Goal: Information Seeking & Learning: Compare options

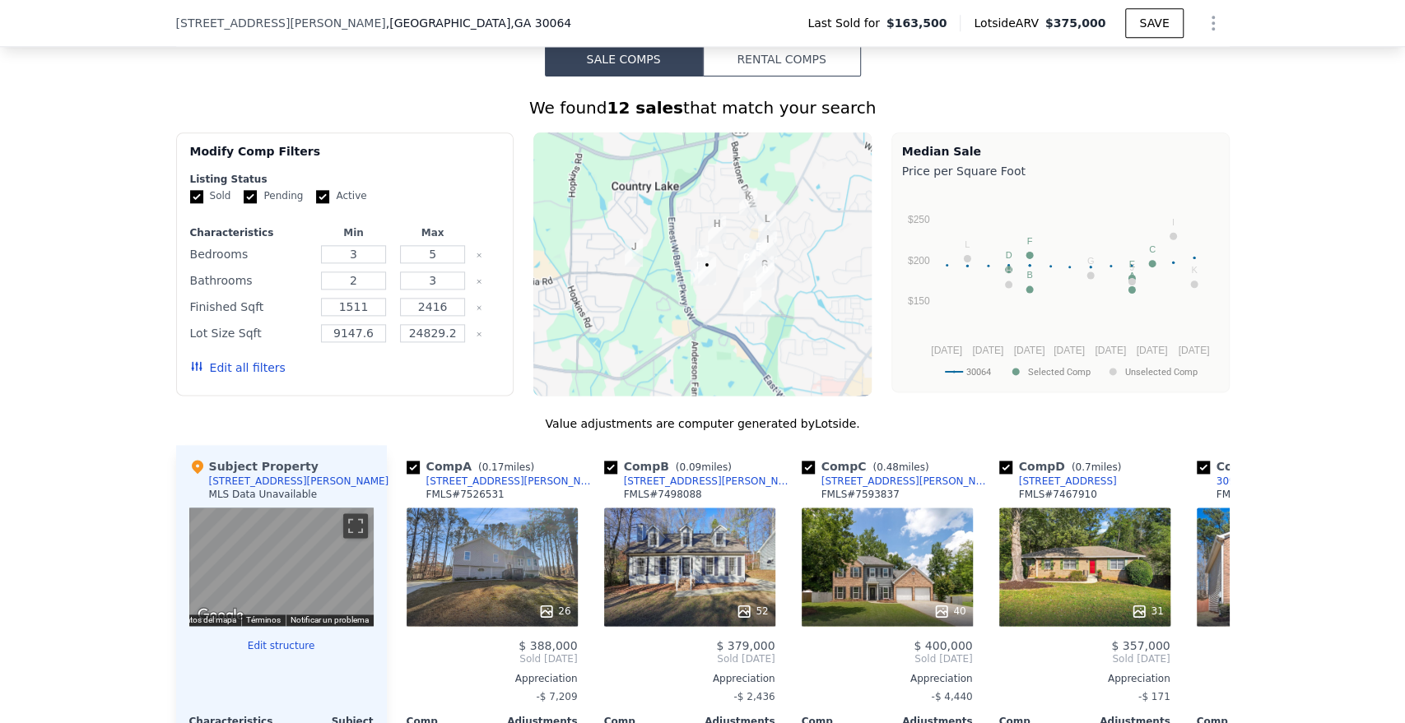
scroll to position [1287, 0]
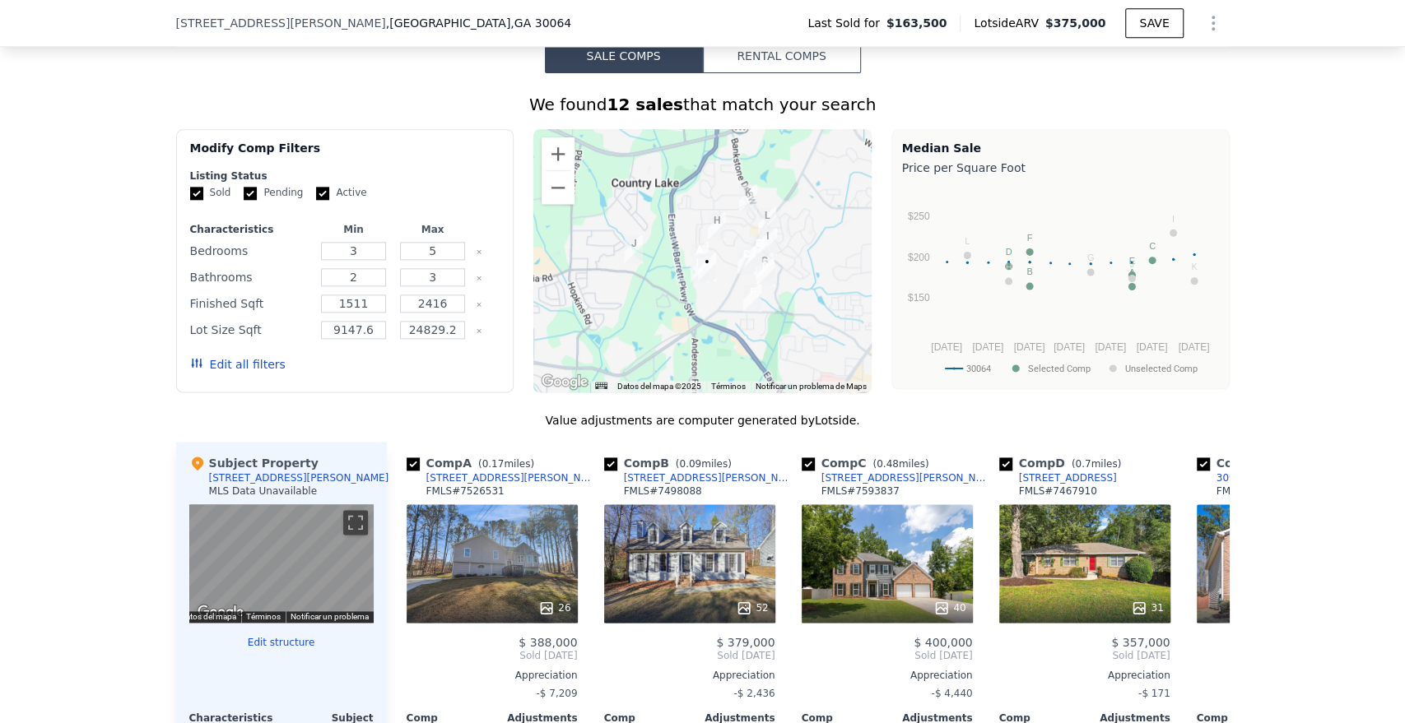
click at [758, 57] on button "Rental Comps" at bounding box center [782, 56] width 158 height 35
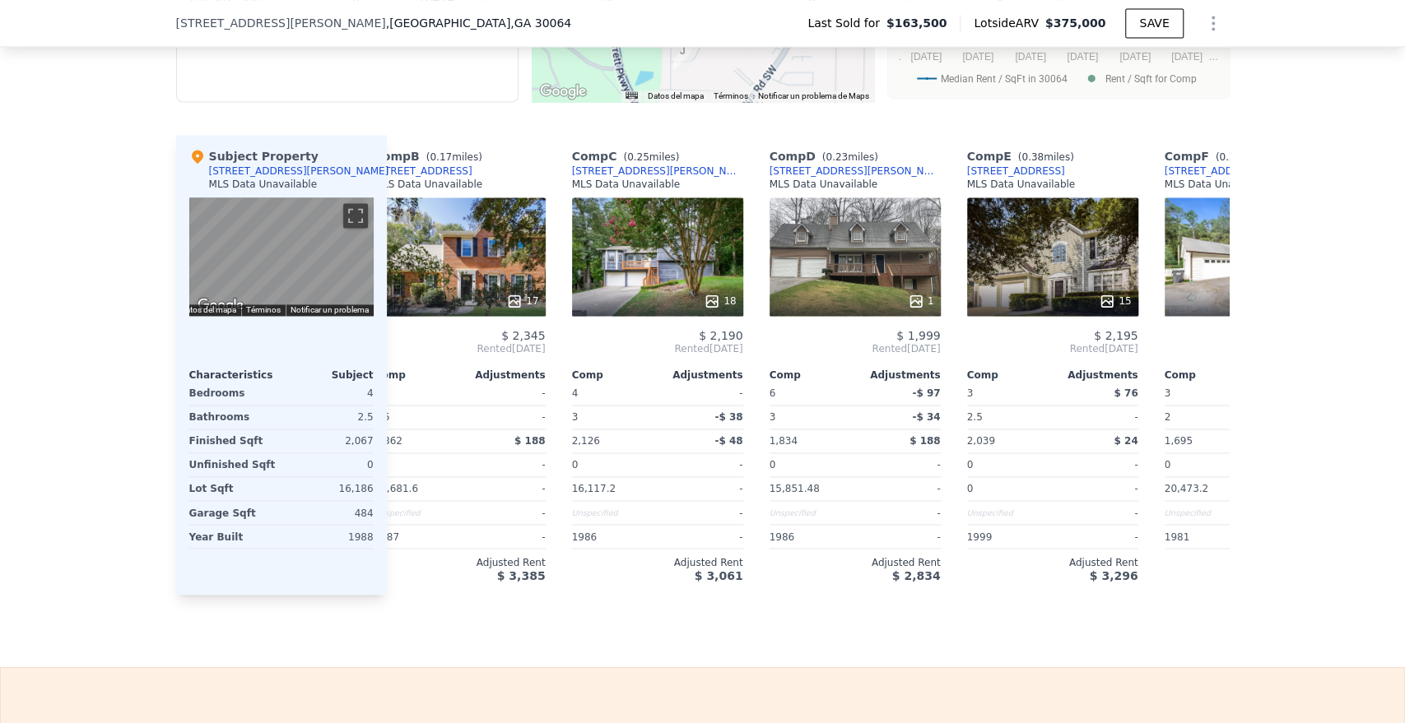
scroll to position [0, 45]
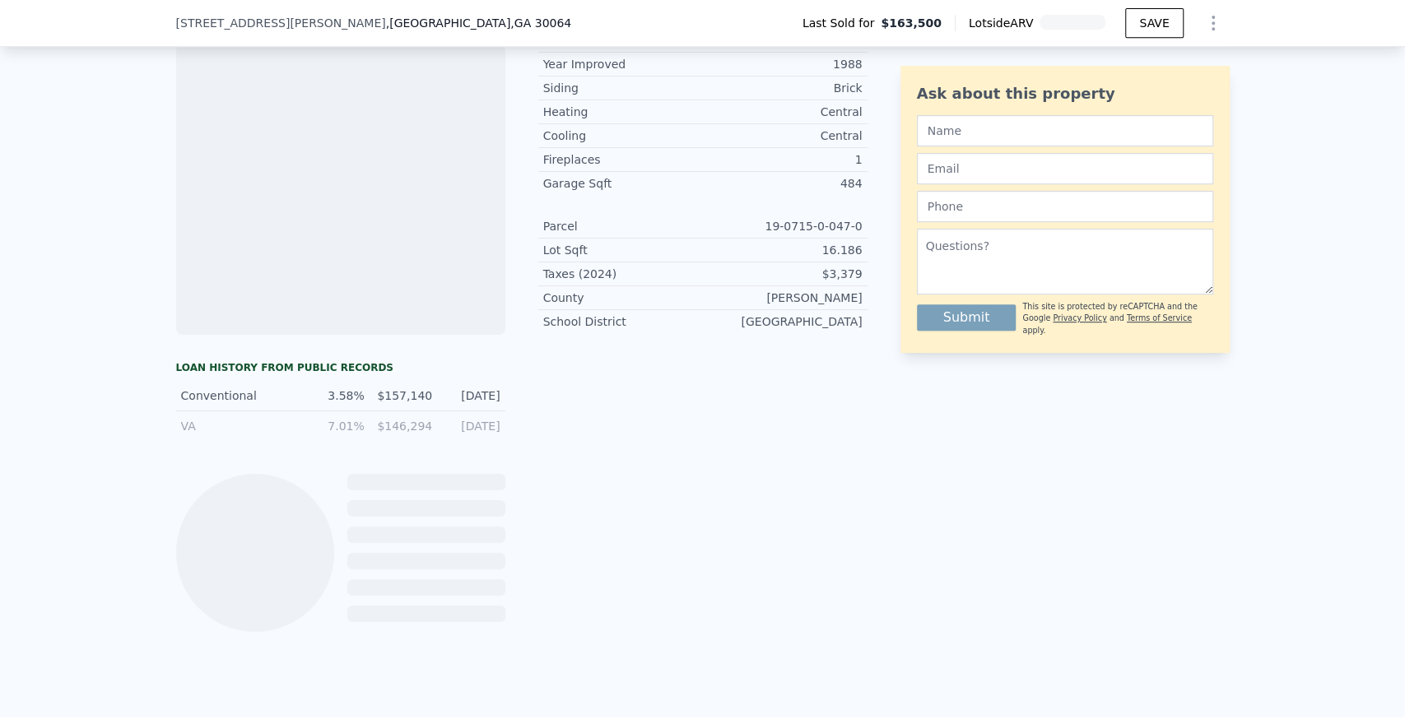
scroll to position [0, 7]
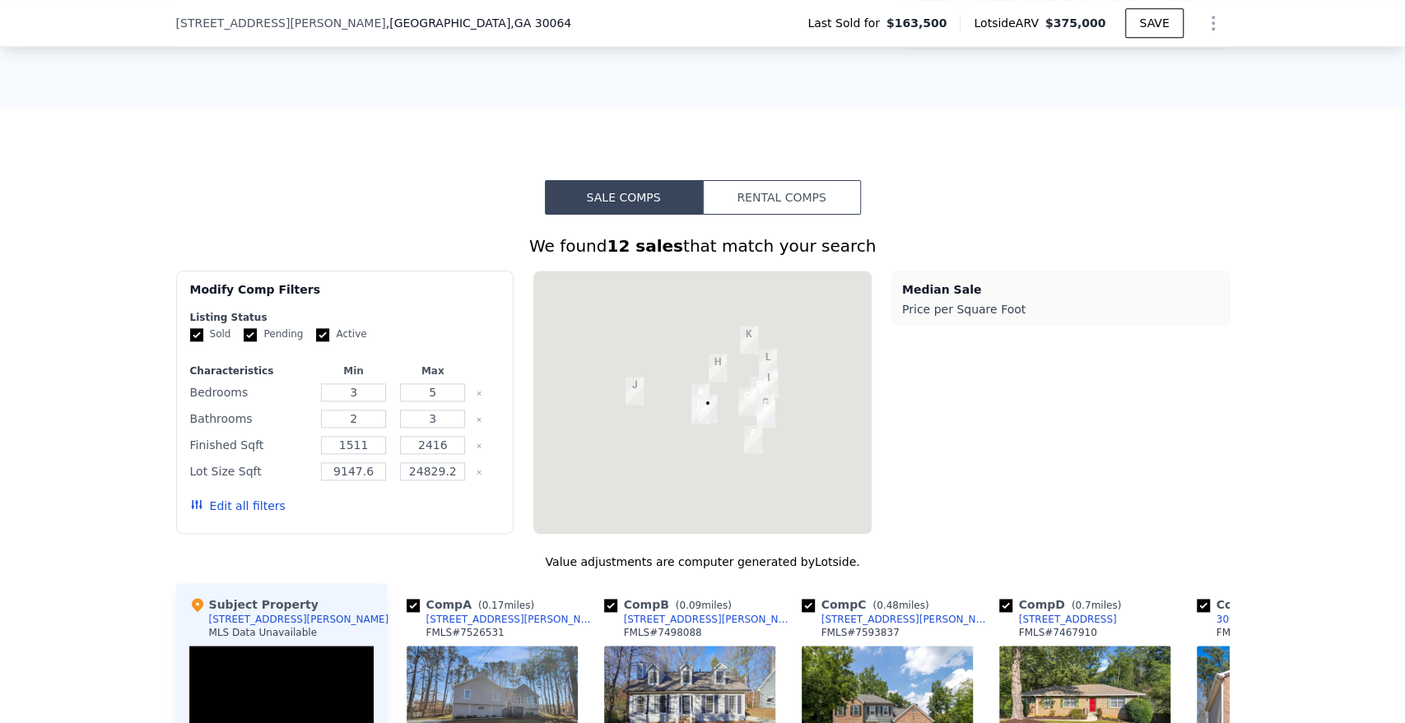
click at [805, 194] on button "Rental Comps" at bounding box center [782, 197] width 158 height 35
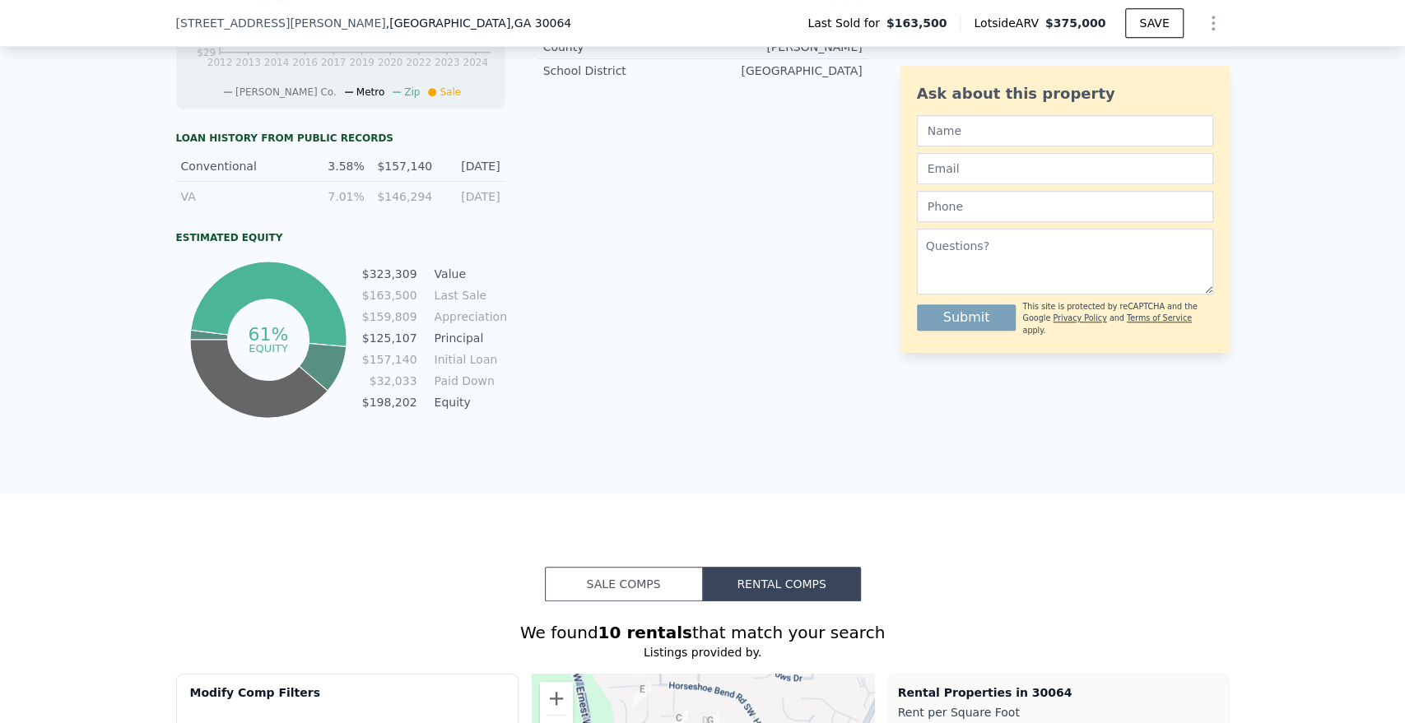
scroll to position [814, 0]
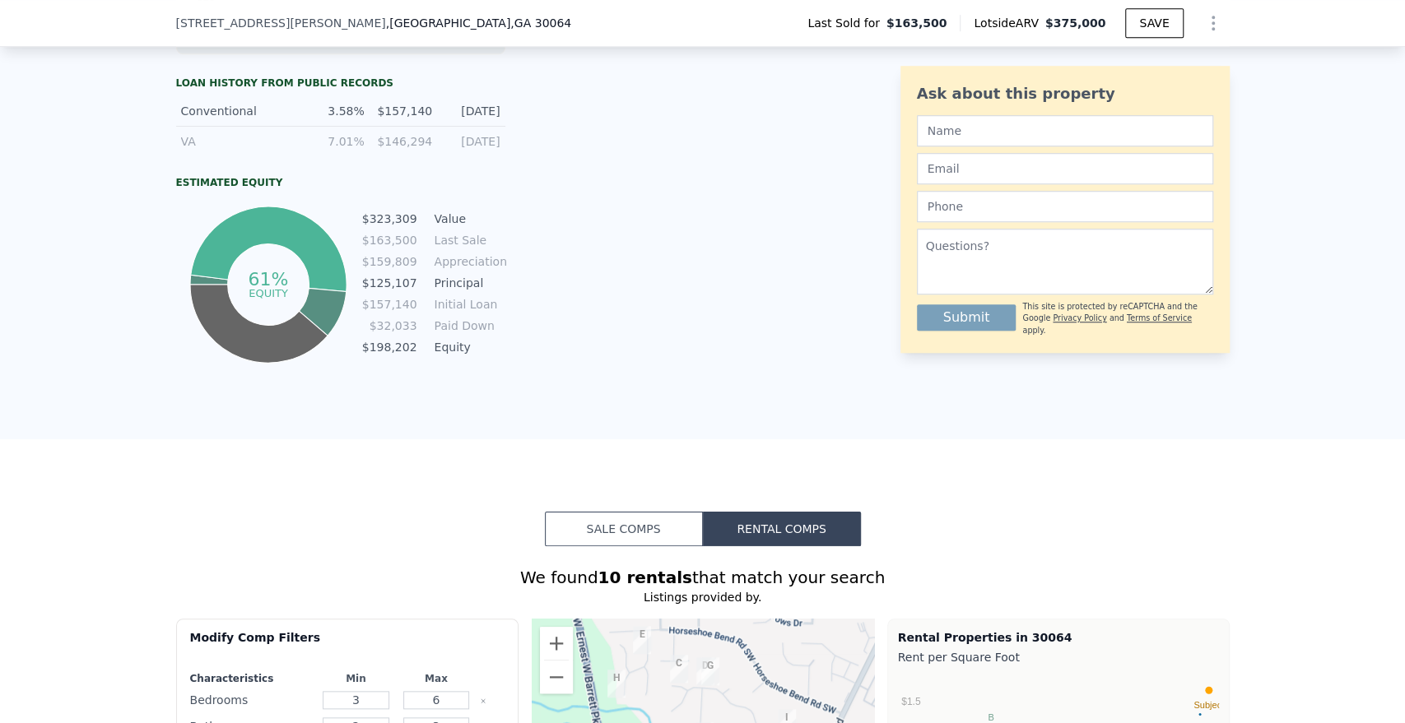
click at [595, 533] on button "Sale Comps" at bounding box center [624, 529] width 158 height 35
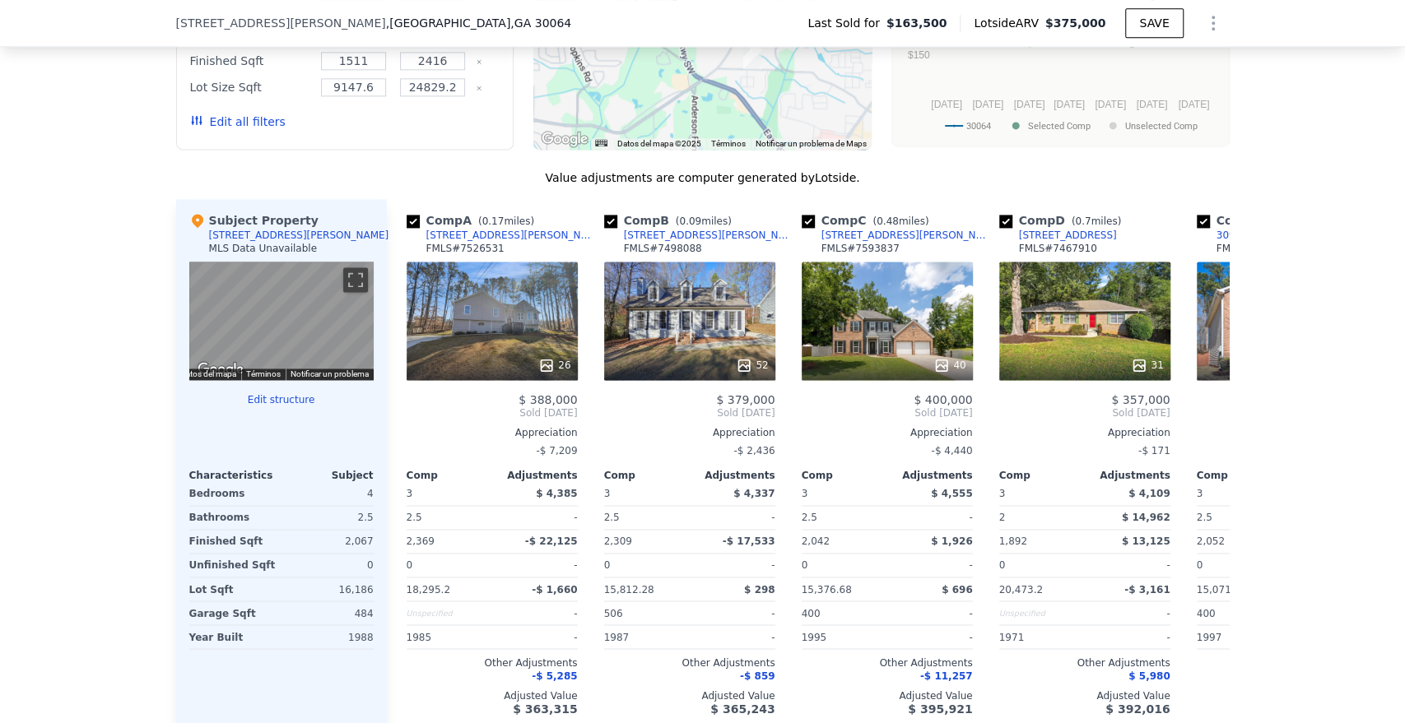
scroll to position [1558, 0]
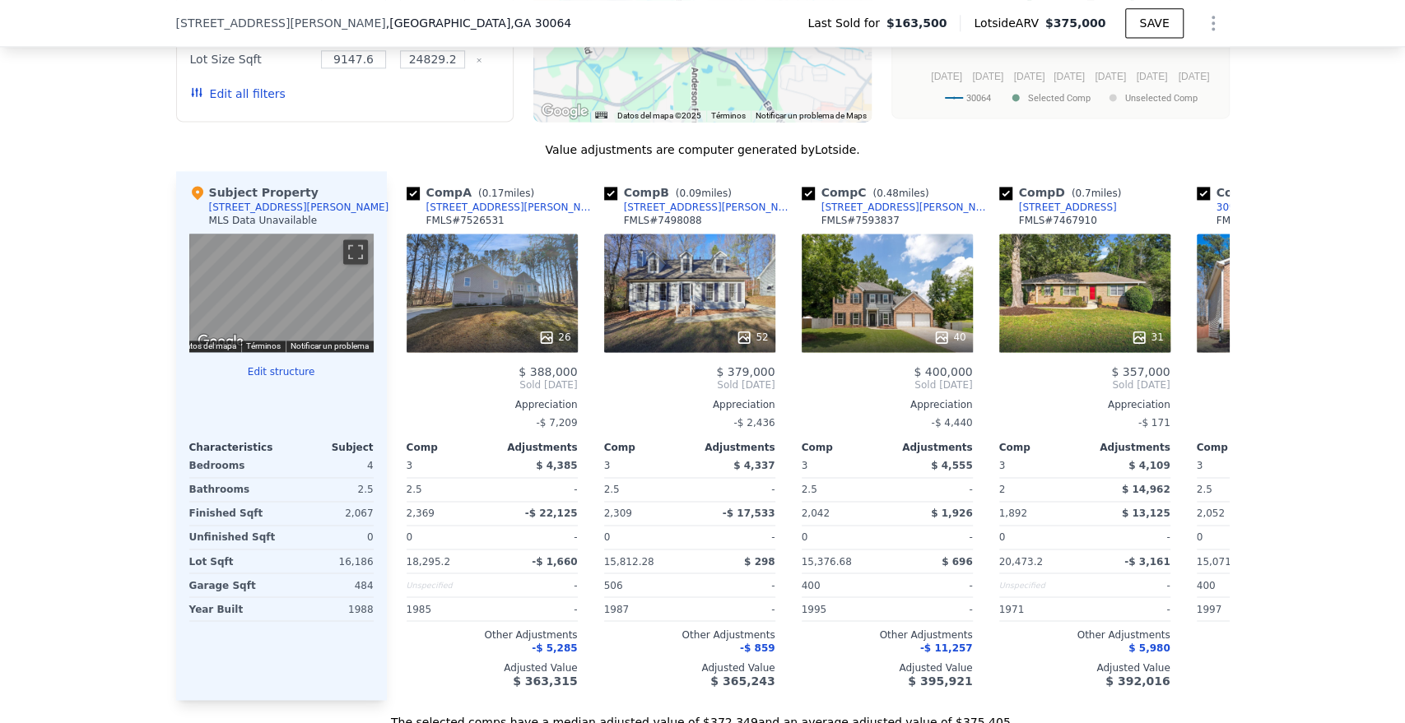
click at [863, 331] on div "40" at bounding box center [887, 293] width 171 height 119
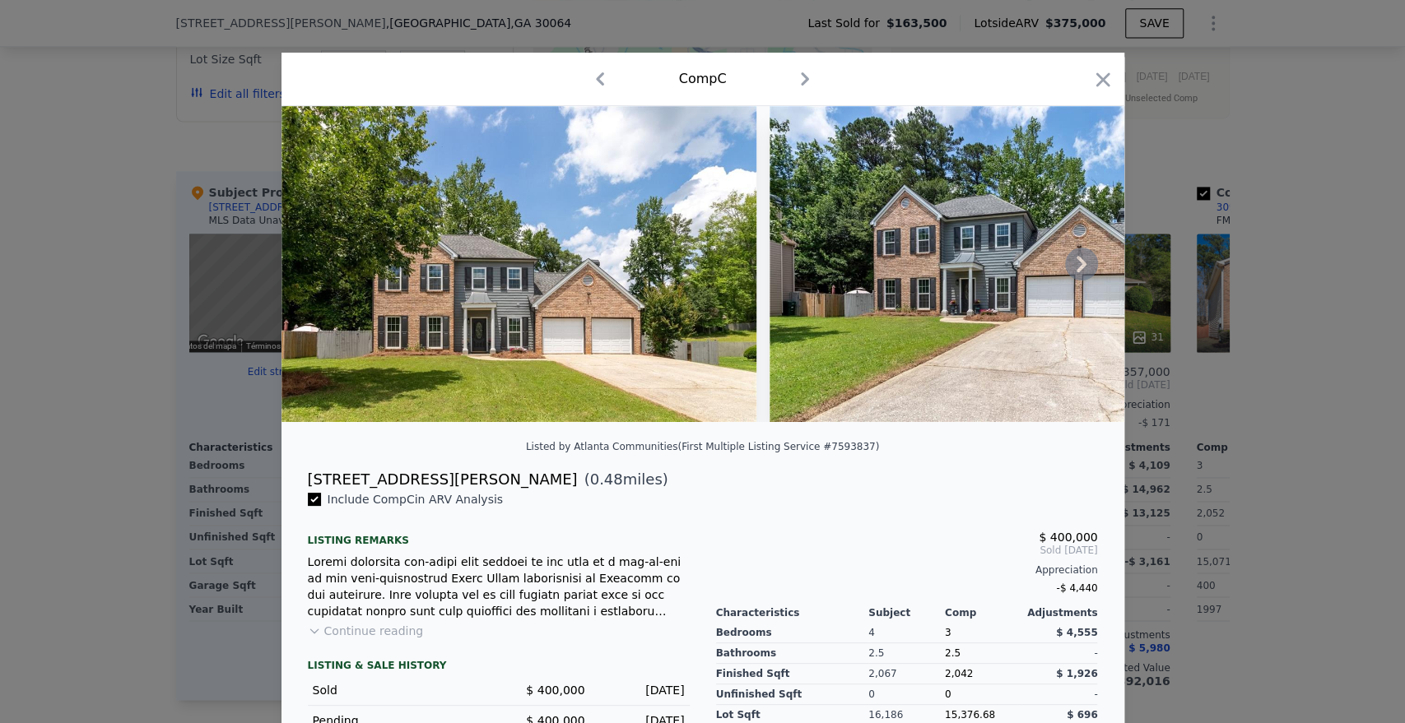
click at [1086, 273] on icon at bounding box center [1081, 264] width 33 height 33
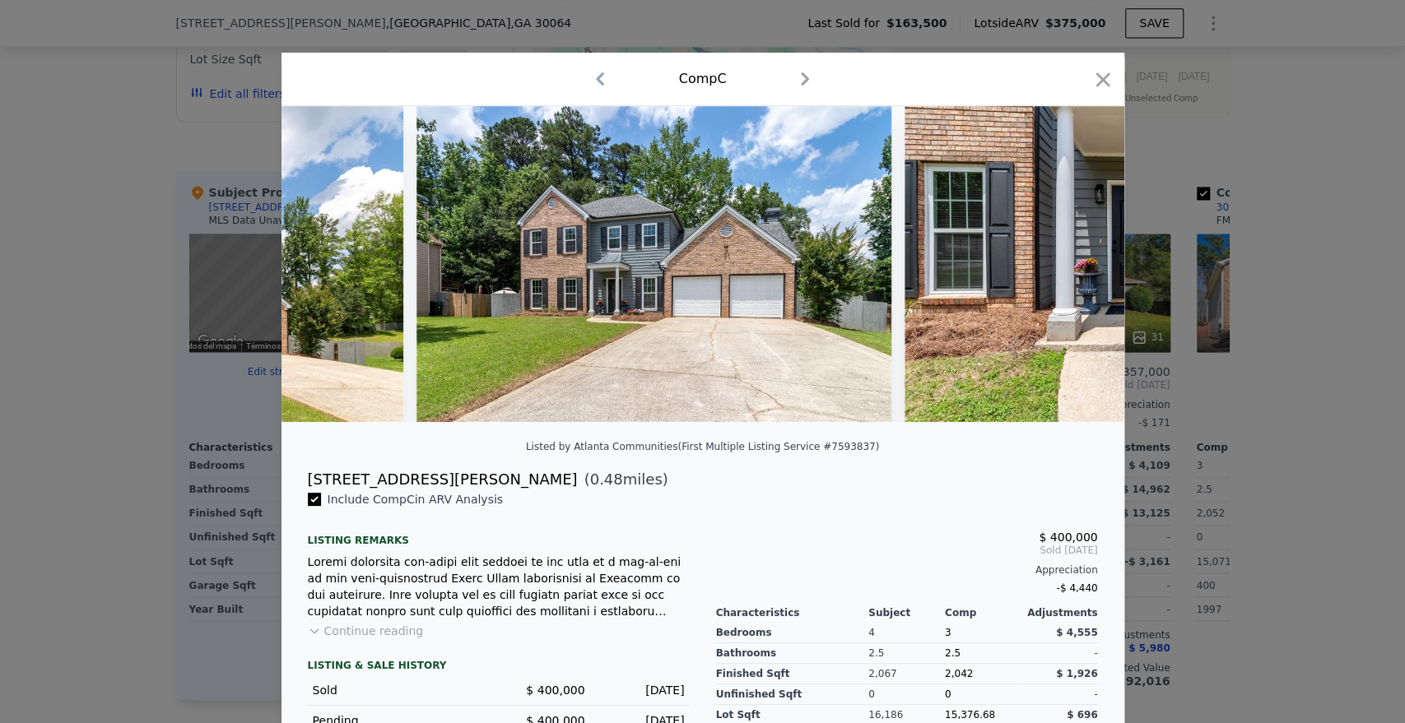
scroll to position [0, 395]
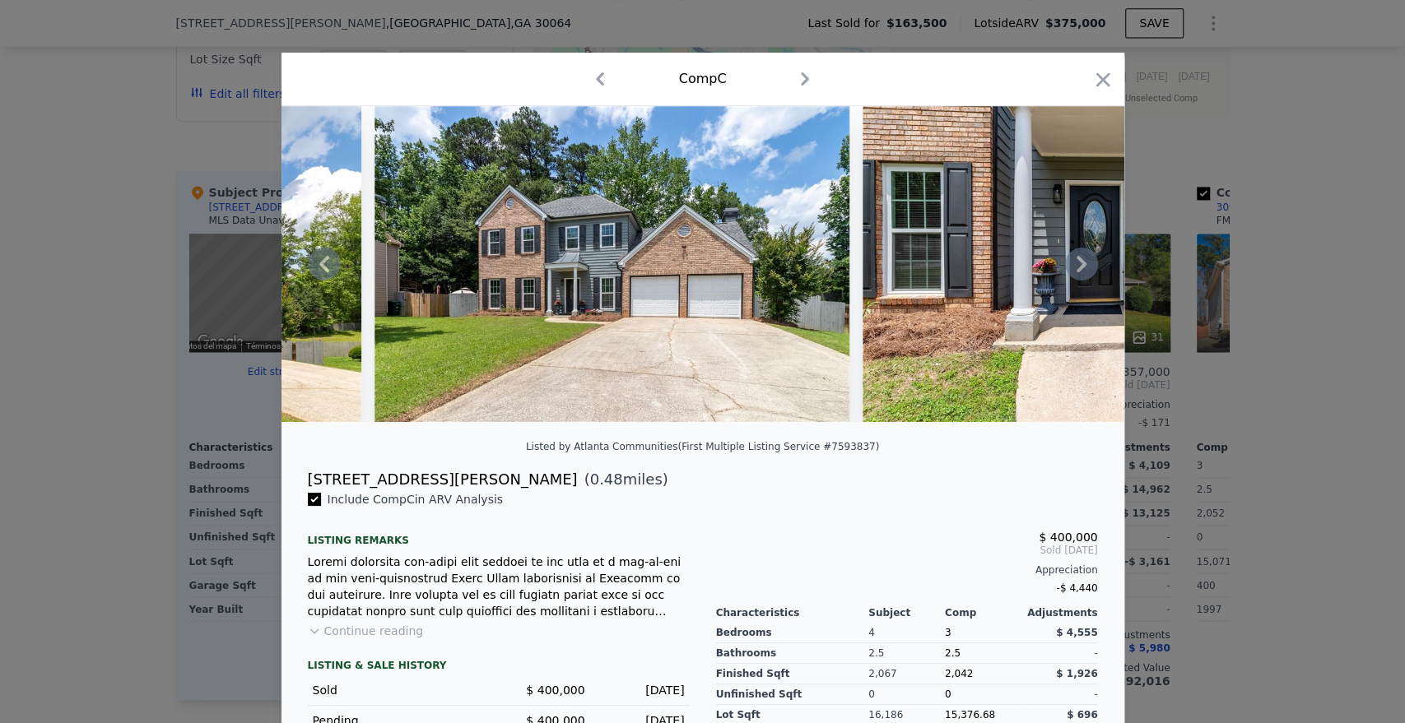
click at [1080, 272] on icon at bounding box center [1081, 264] width 33 height 33
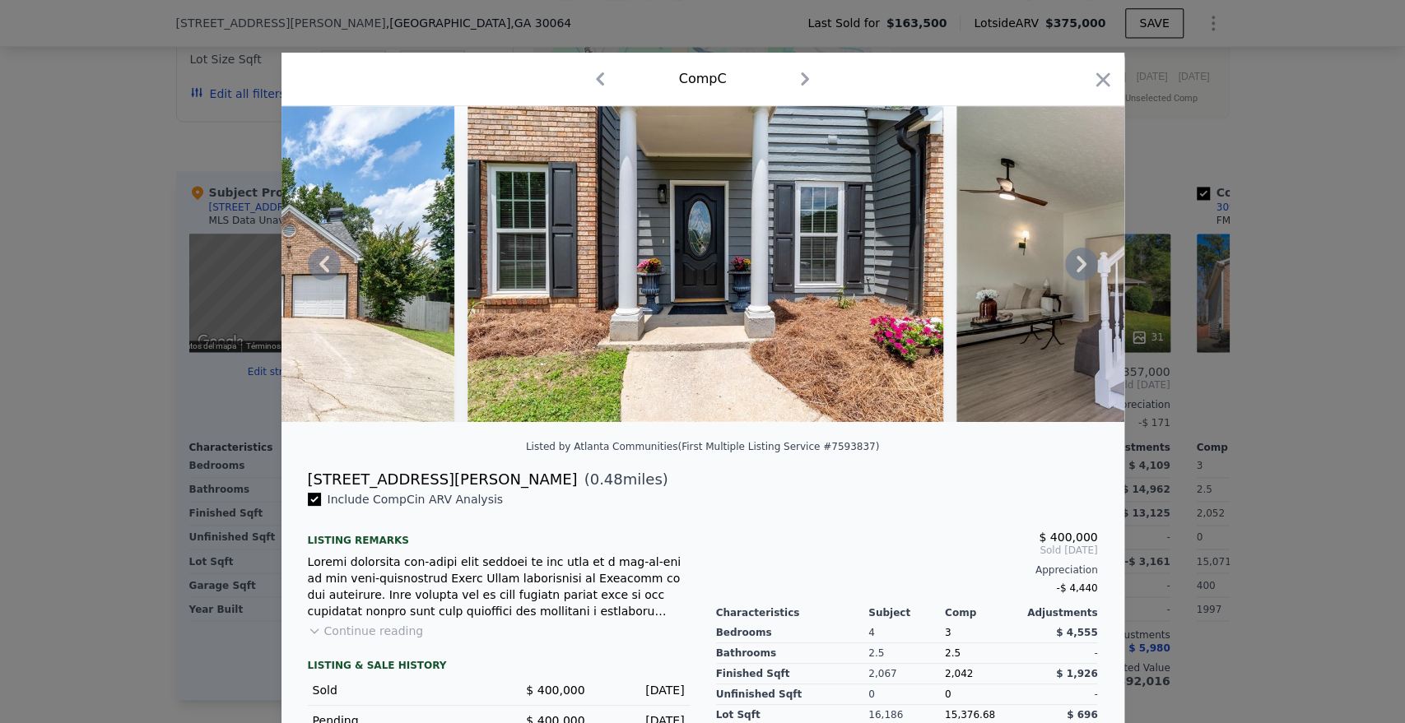
click at [1080, 272] on icon at bounding box center [1081, 264] width 33 height 33
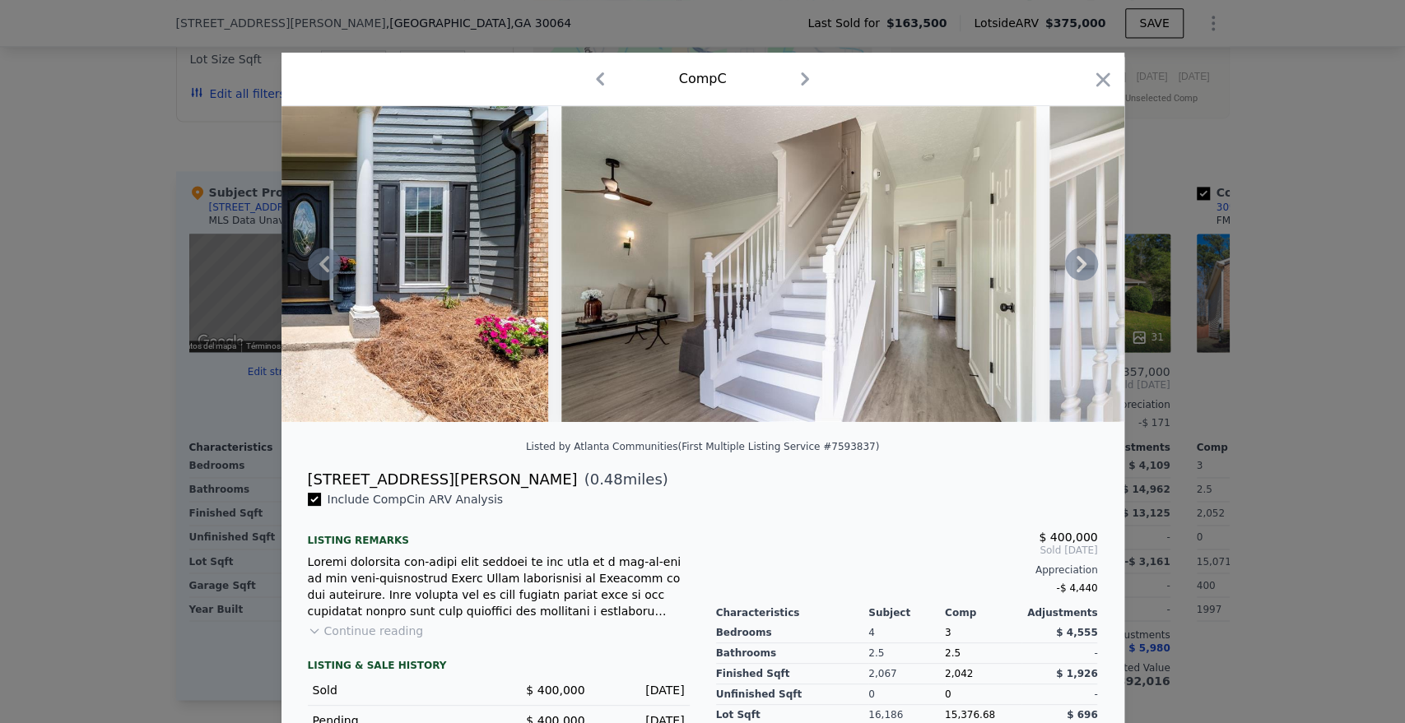
click at [1080, 272] on icon at bounding box center [1081, 264] width 33 height 33
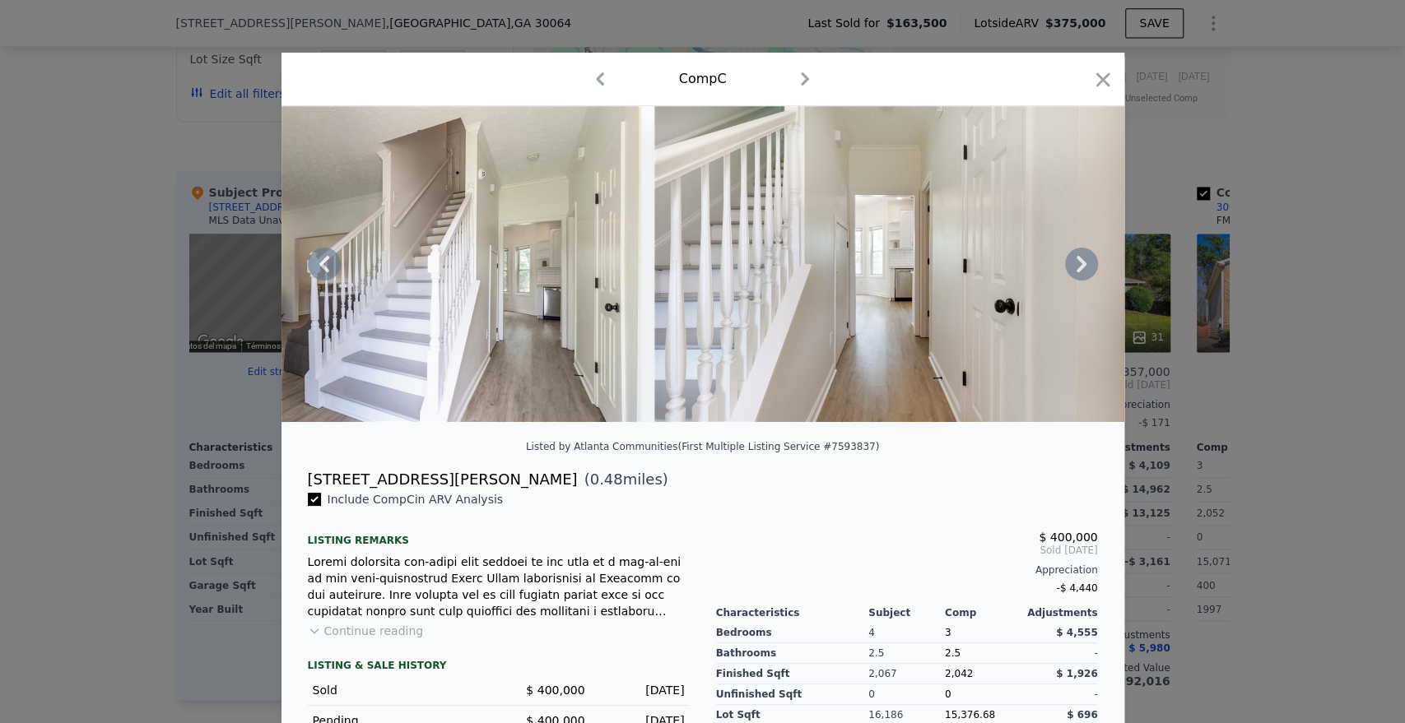
click at [1080, 272] on icon at bounding box center [1081, 264] width 33 height 33
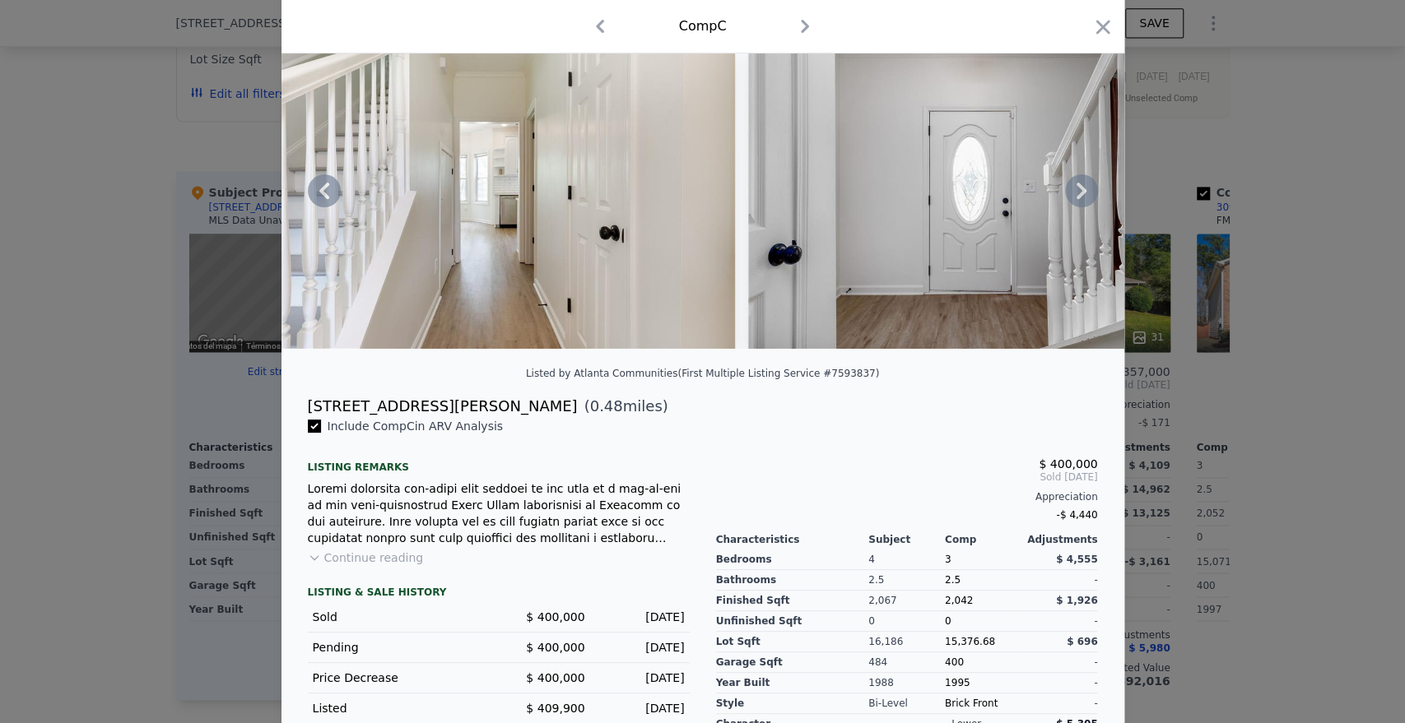
scroll to position [77, 0]
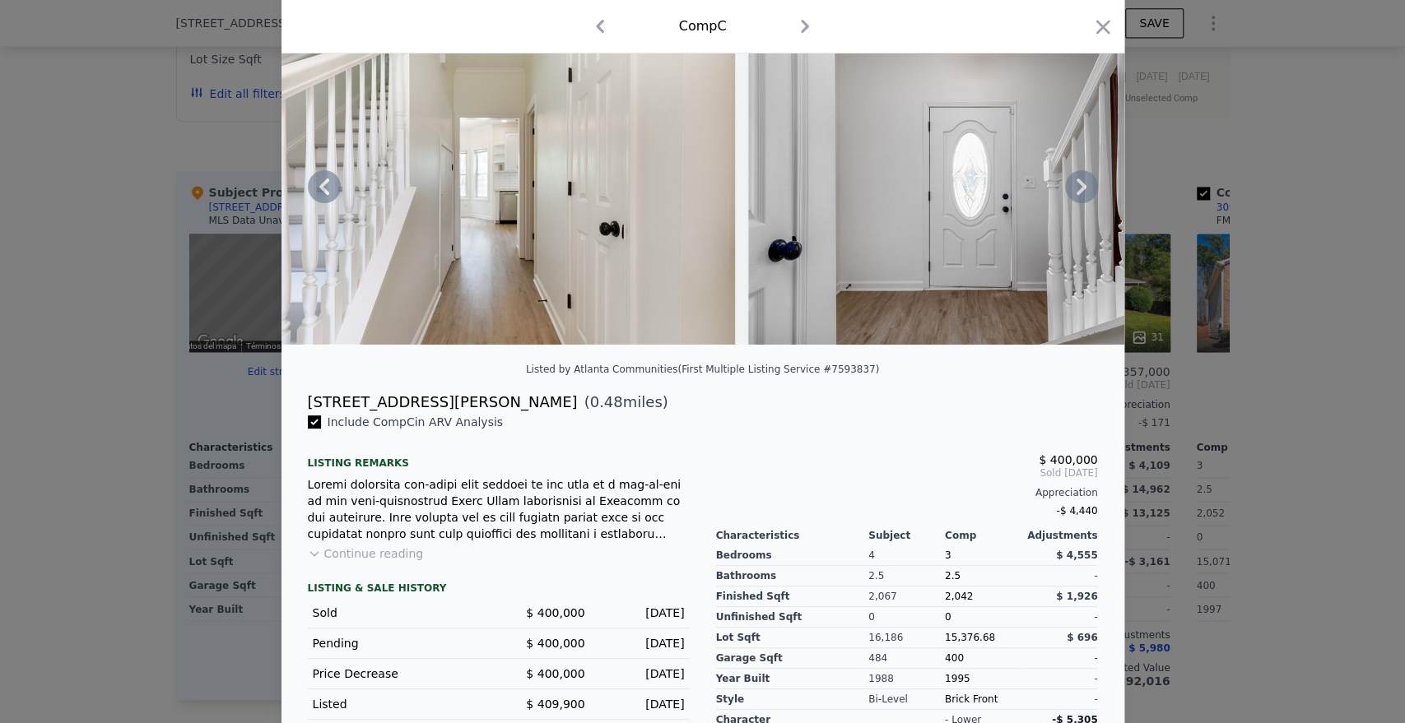
click at [514, 412] on div "[STREET_ADDRESS][PERSON_NAME] ( 0.48 miles)" at bounding box center [703, 402] width 816 height 23
drag, startPoint x: 292, startPoint y: 417, endPoint x: 378, endPoint y: 404, distance: 86.6
click at [408, 414] on div "[STREET_ADDRESS][PERSON_NAME] ( 0.48 miles)" at bounding box center [703, 402] width 816 height 23
copy div "[STREET_ADDRESS]"
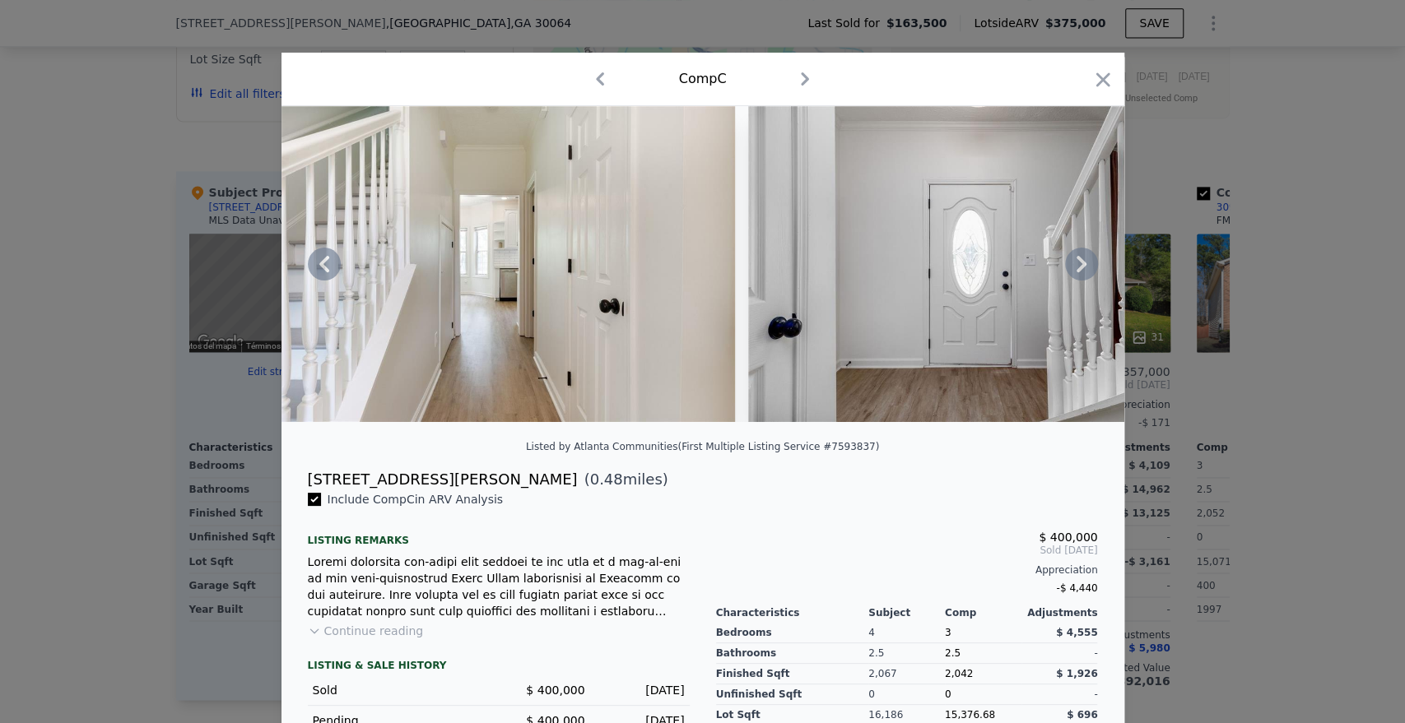
click at [309, 273] on icon at bounding box center [324, 264] width 33 height 33
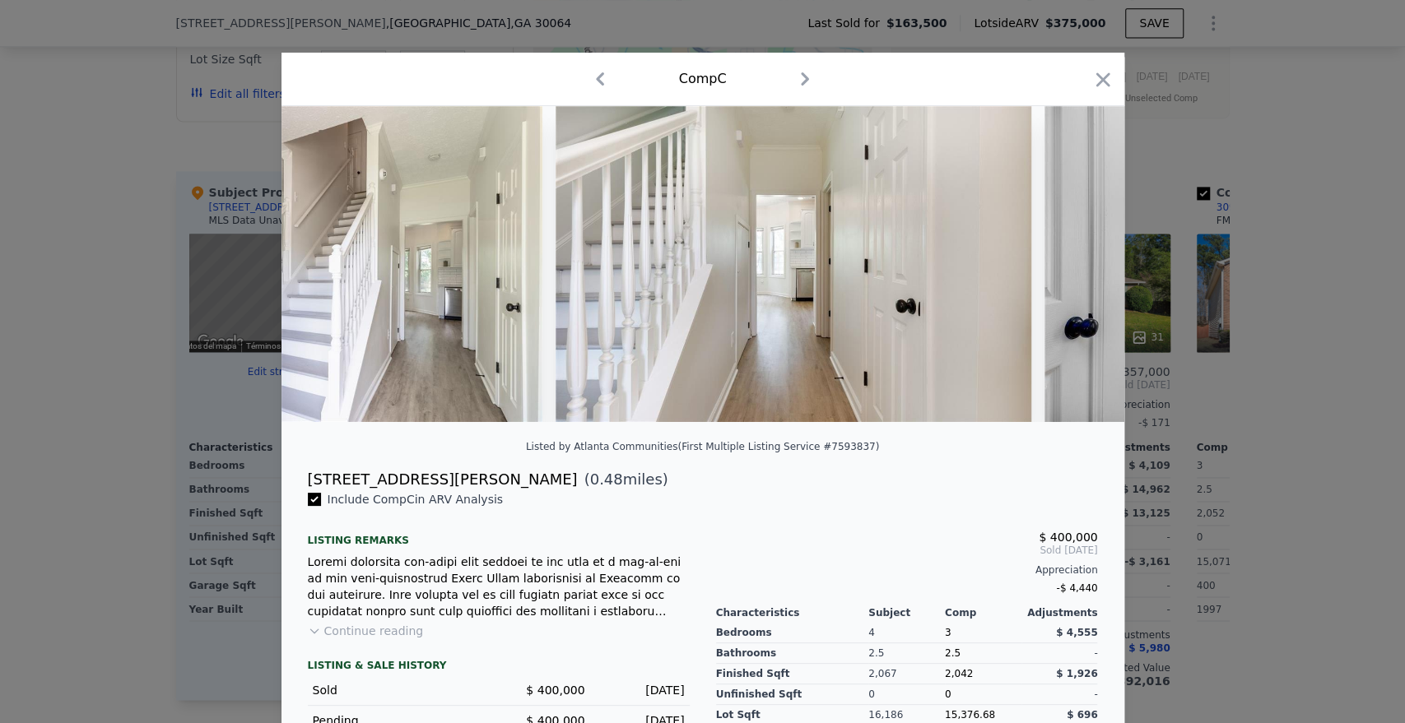
click at [309, 273] on div at bounding box center [702, 264] width 843 height 316
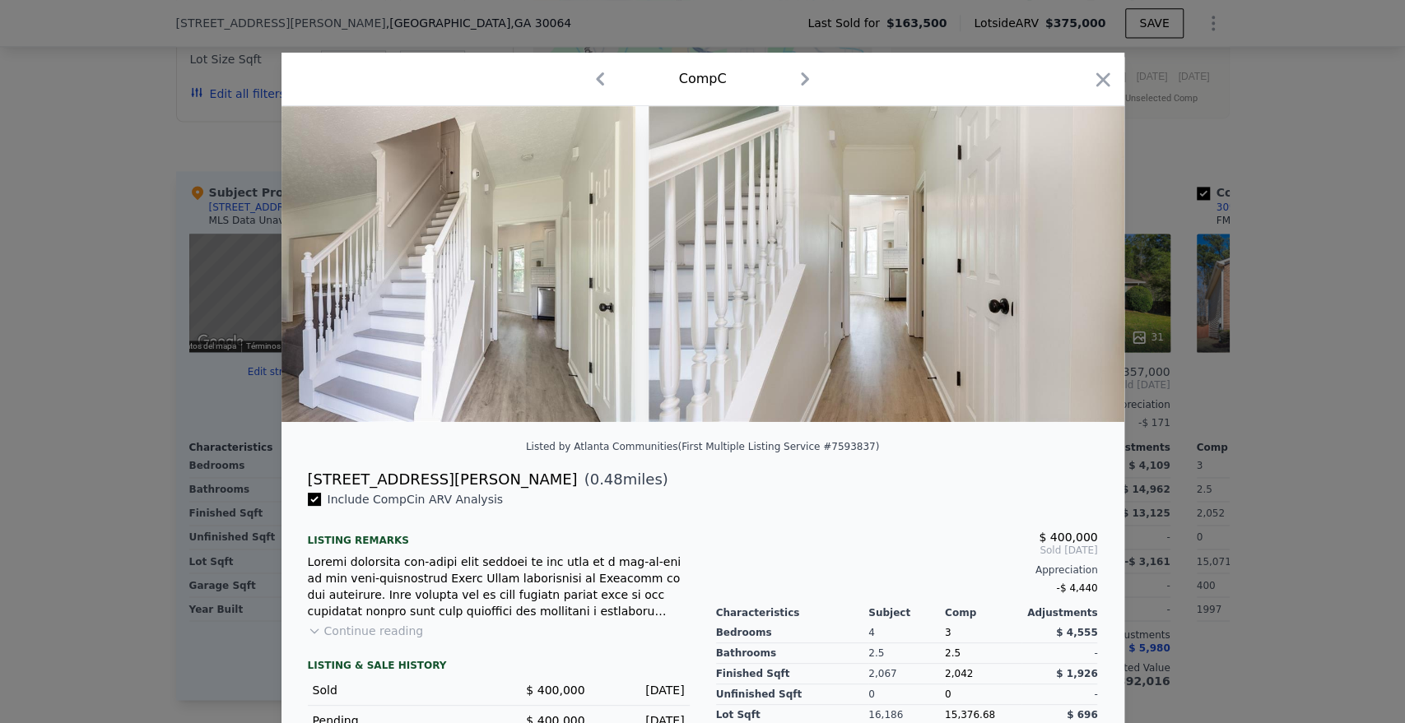
scroll to position [0, 1580]
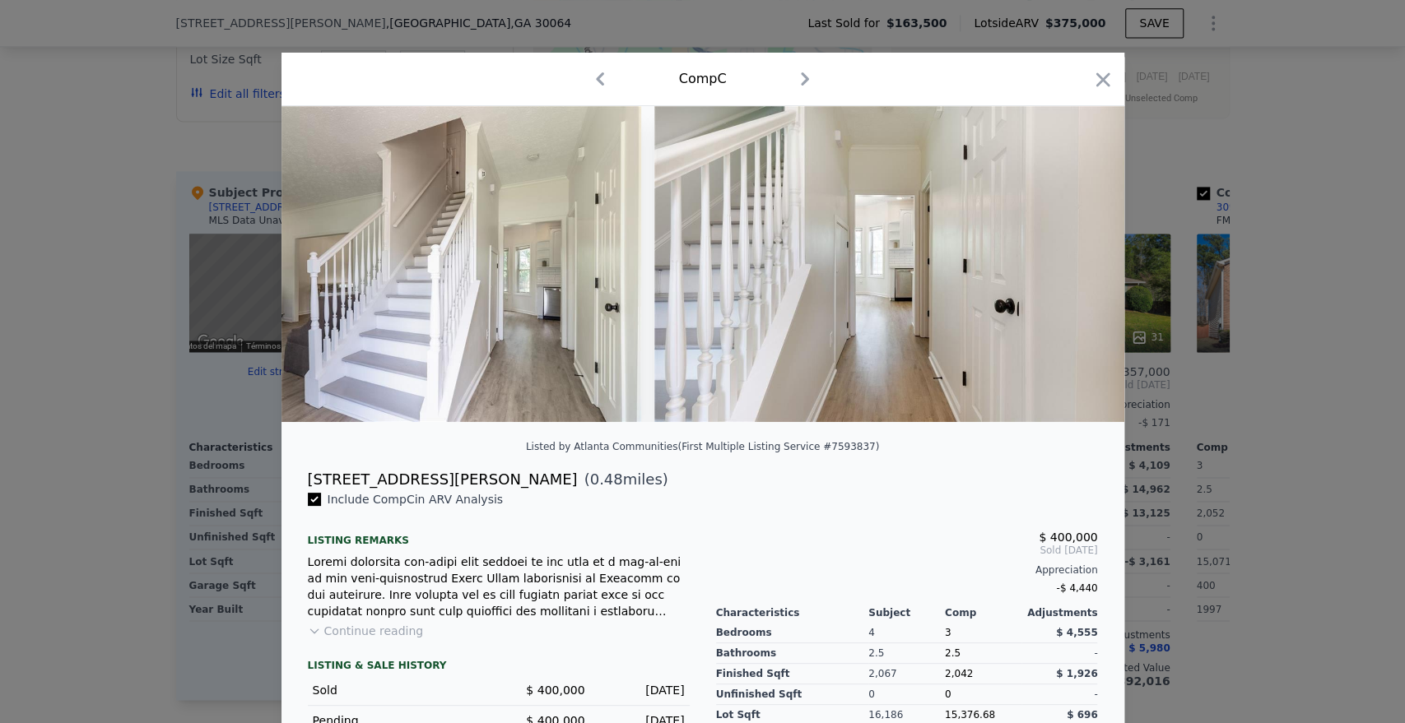
click at [309, 273] on img at bounding box center [403, 264] width 475 height 316
click at [1381, 602] on div at bounding box center [702, 361] width 1405 height 723
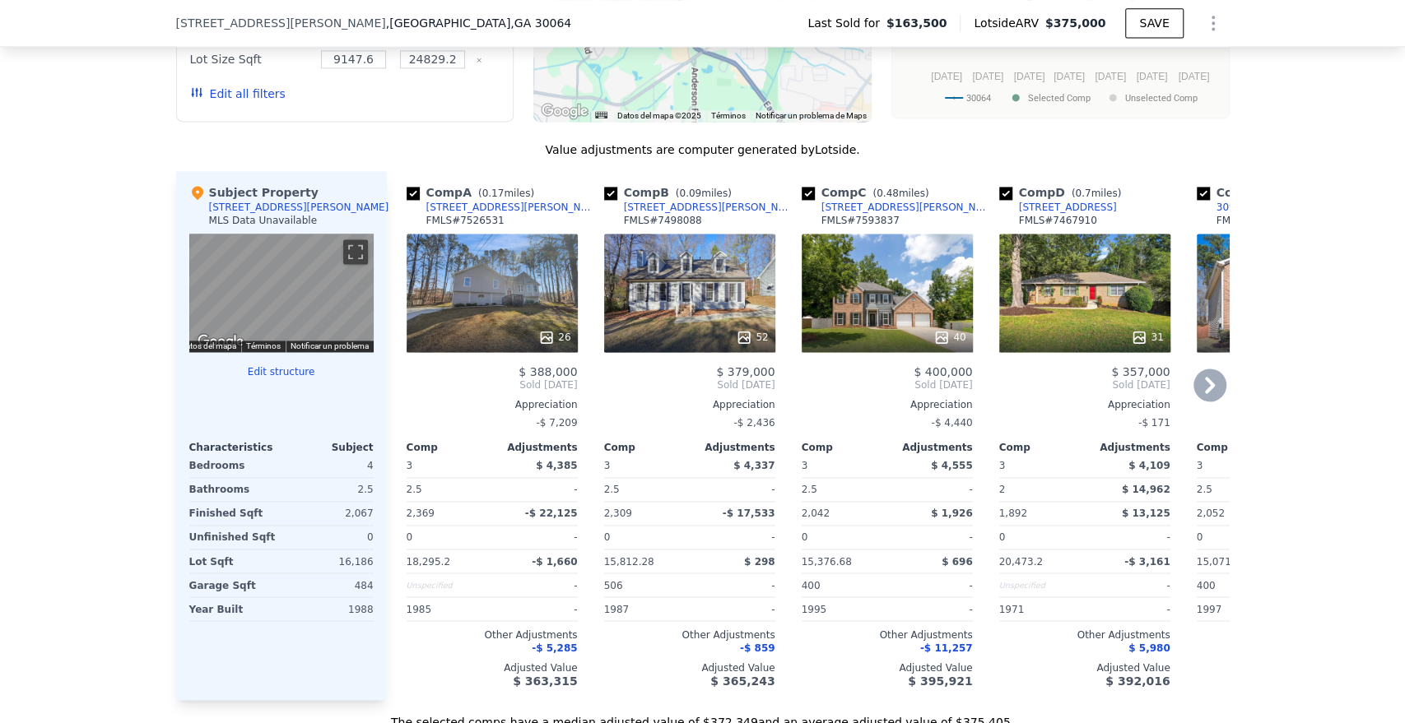
click at [1205, 402] on icon at bounding box center [1209, 385] width 33 height 33
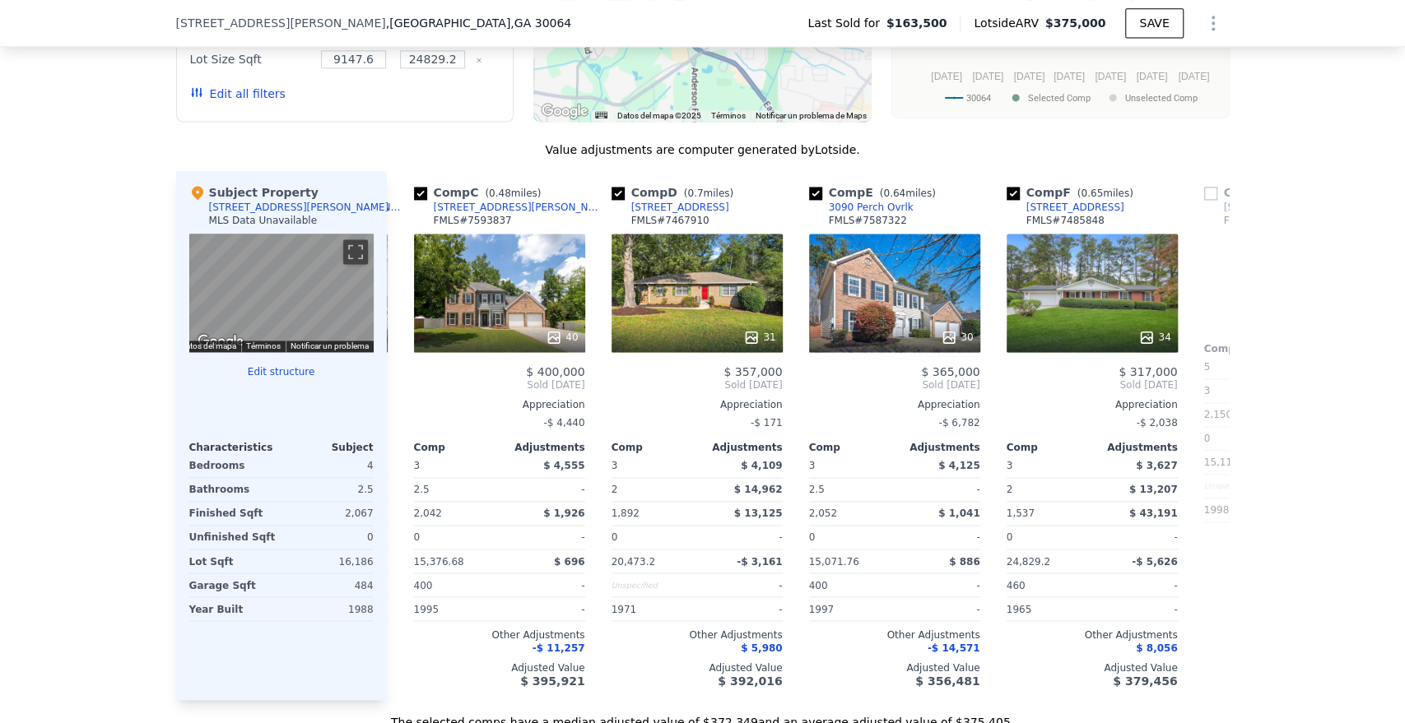
scroll to position [0, 395]
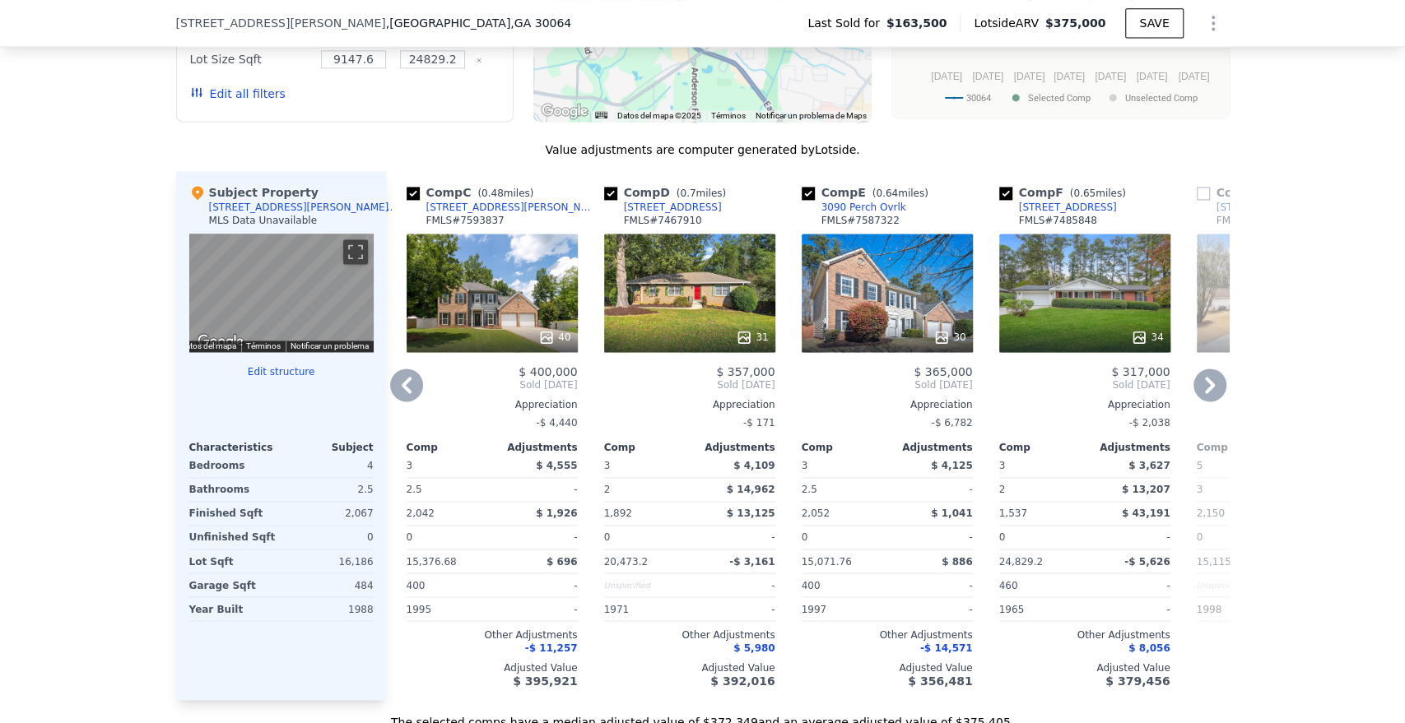
click at [876, 320] on div "30" at bounding box center [887, 293] width 171 height 119
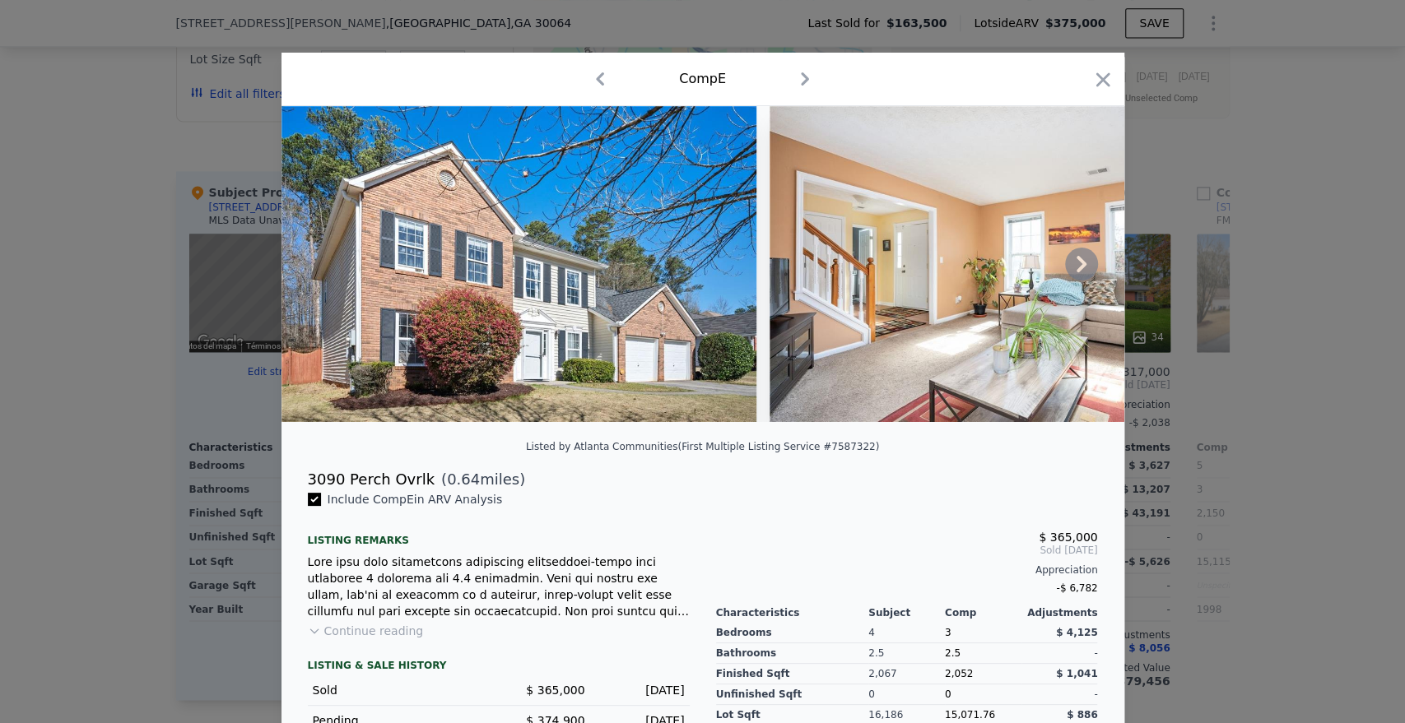
click at [1066, 268] on icon at bounding box center [1081, 264] width 33 height 33
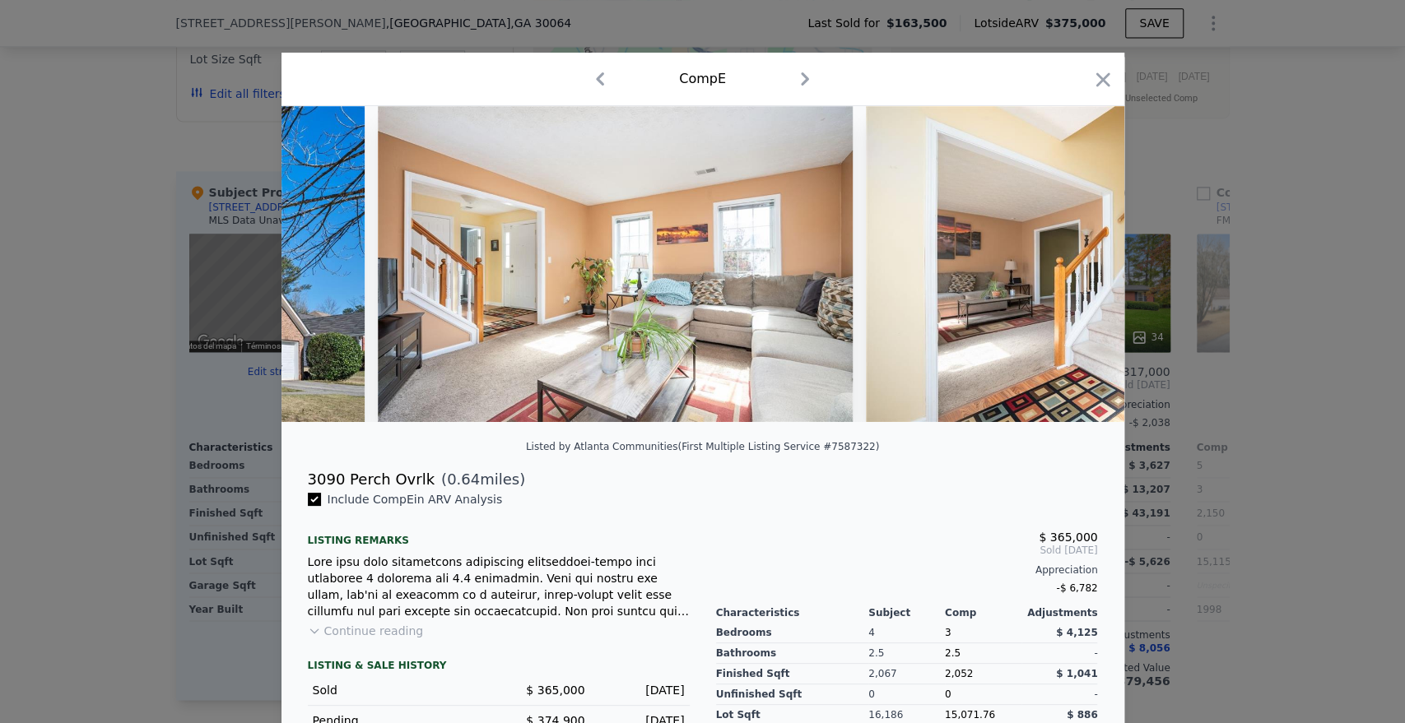
click at [1077, 270] on img at bounding box center [1103, 264] width 475 height 316
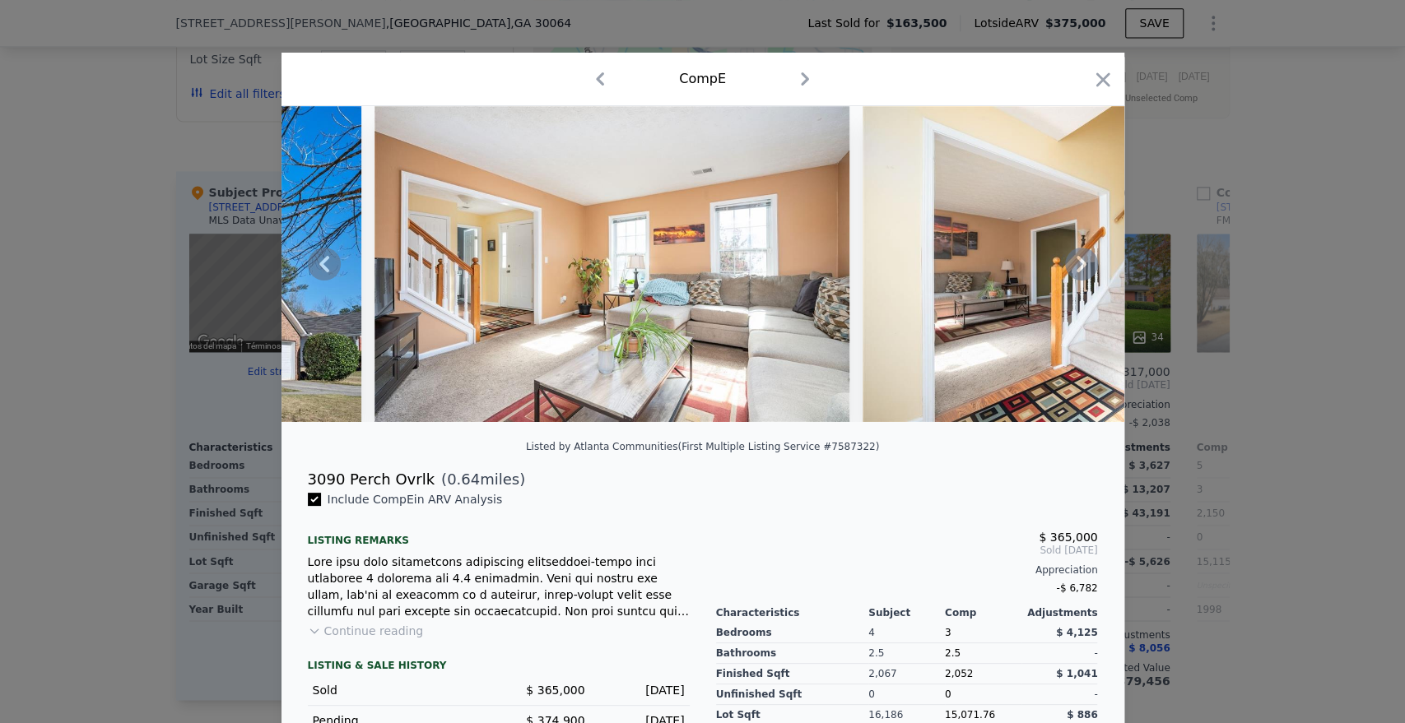
click at [1072, 272] on icon at bounding box center [1081, 264] width 33 height 33
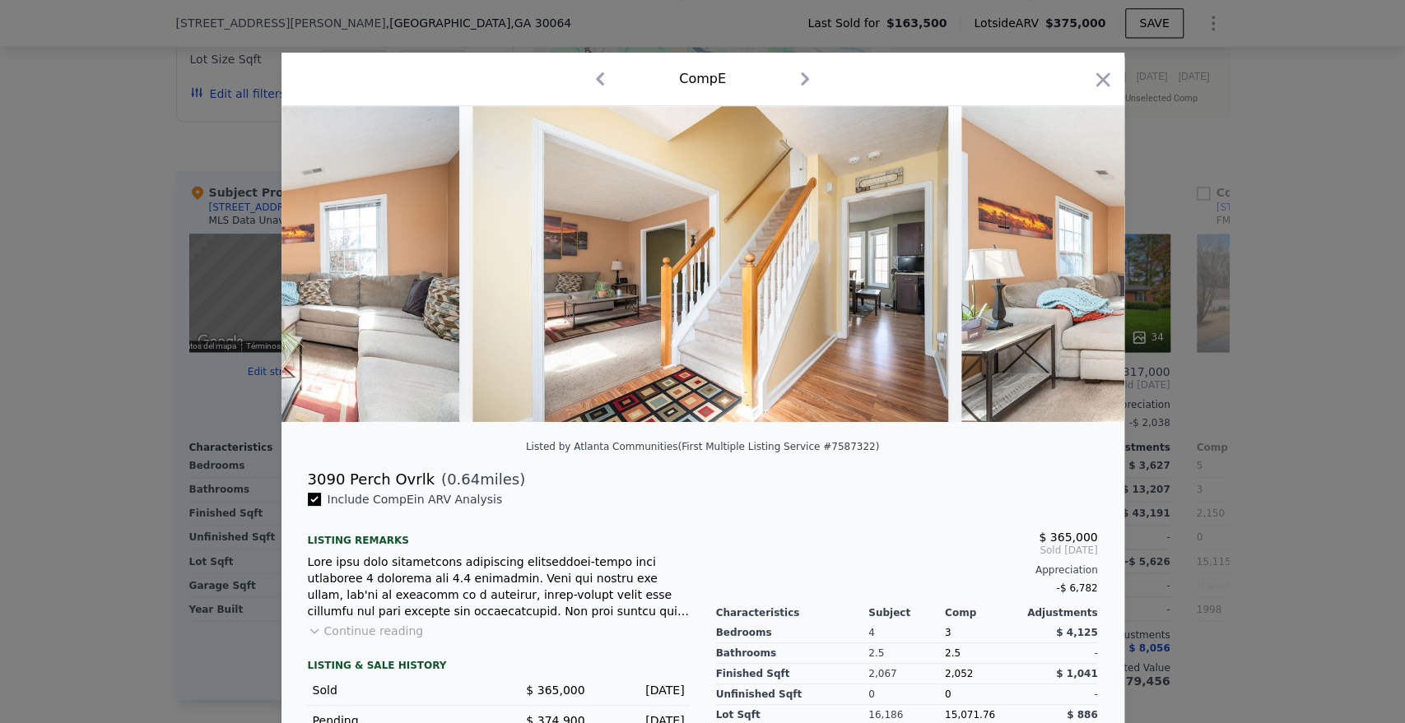
scroll to position [0, 790]
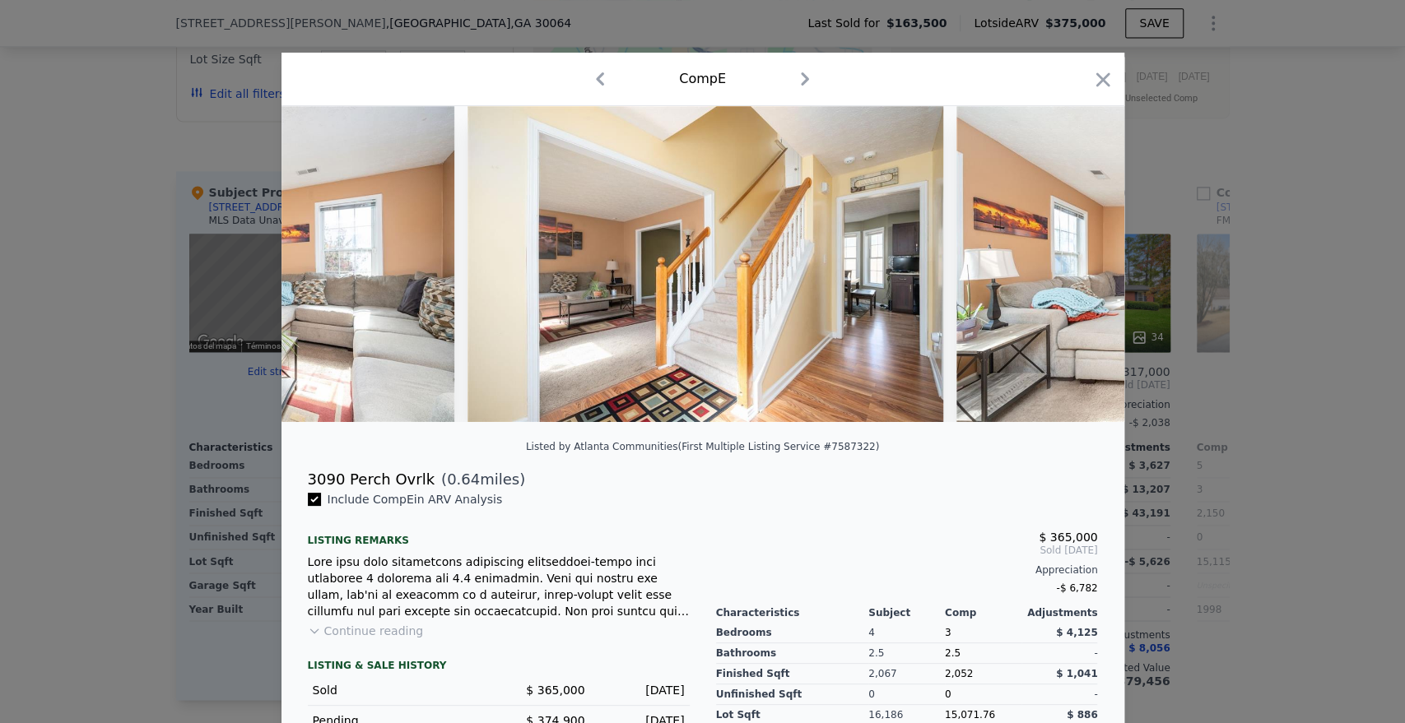
click at [1072, 272] on img at bounding box center [1193, 264] width 475 height 316
click at [1088, 279] on img at bounding box center [1193, 264] width 475 height 316
click at [1093, 279] on img at bounding box center [1193, 264] width 475 height 316
click at [1077, 272] on icon at bounding box center [1082, 264] width 10 height 16
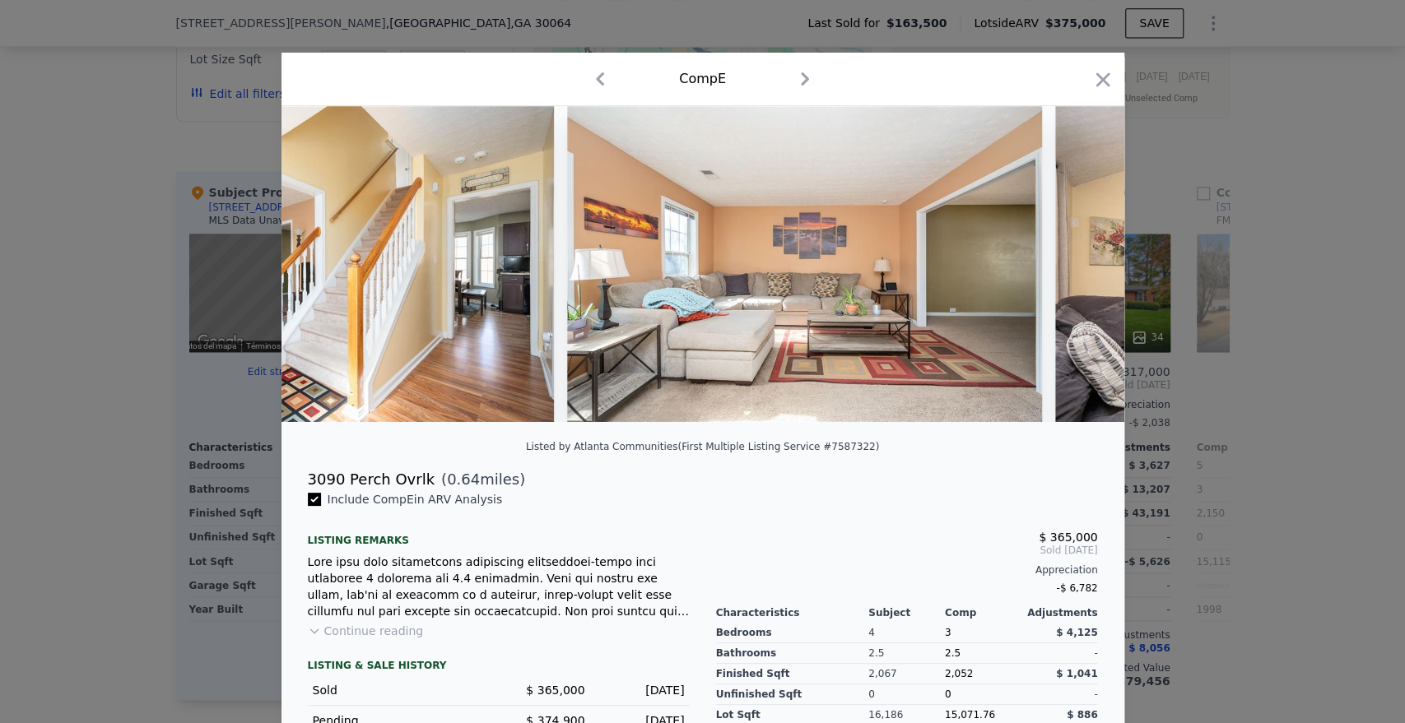
scroll to position [0, 1185]
